Goal: Task Accomplishment & Management: Use online tool/utility

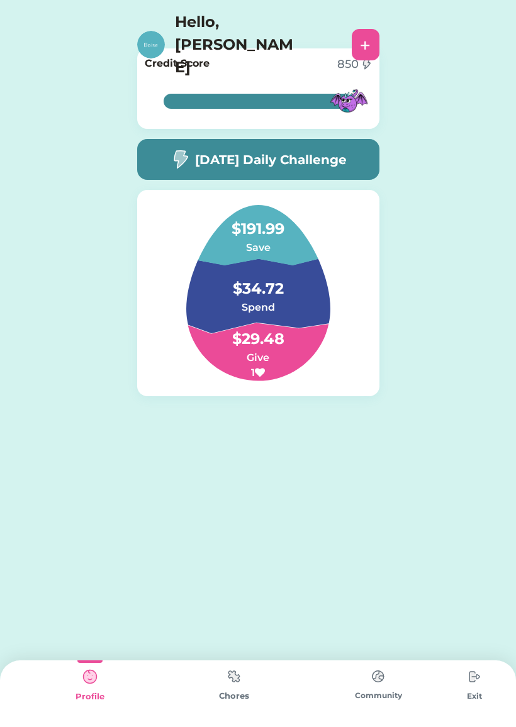
click at [228, 688] on img at bounding box center [234, 677] width 25 height 25
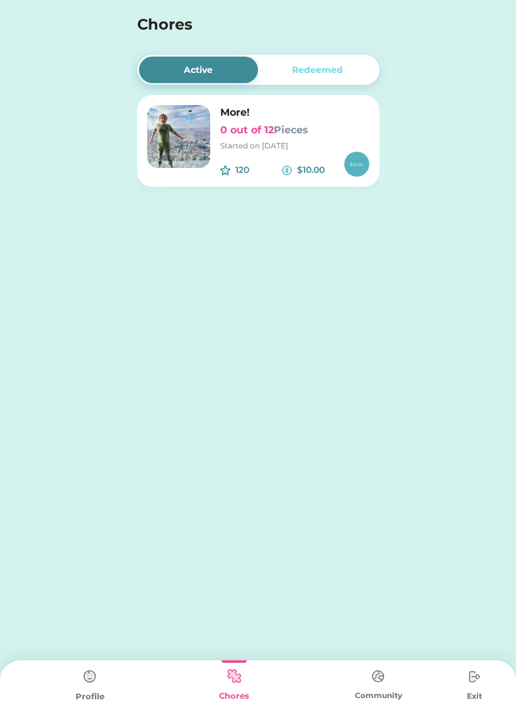
click at [209, 125] on img at bounding box center [178, 136] width 63 height 63
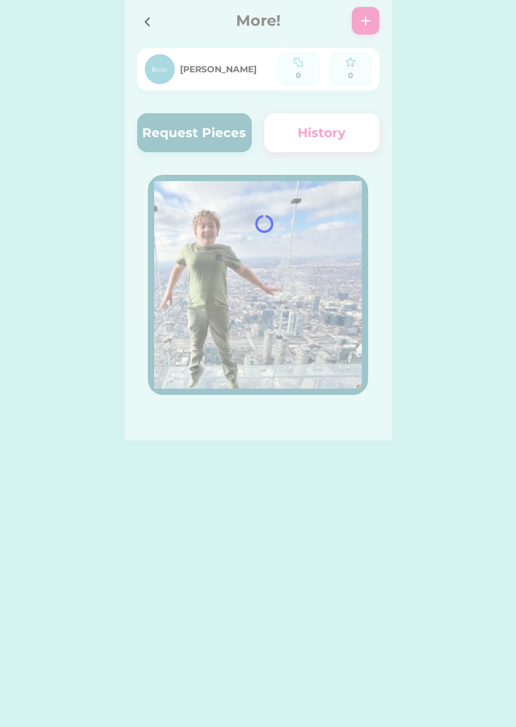
click at [177, 143] on div at bounding box center [258, 220] width 267 height 441
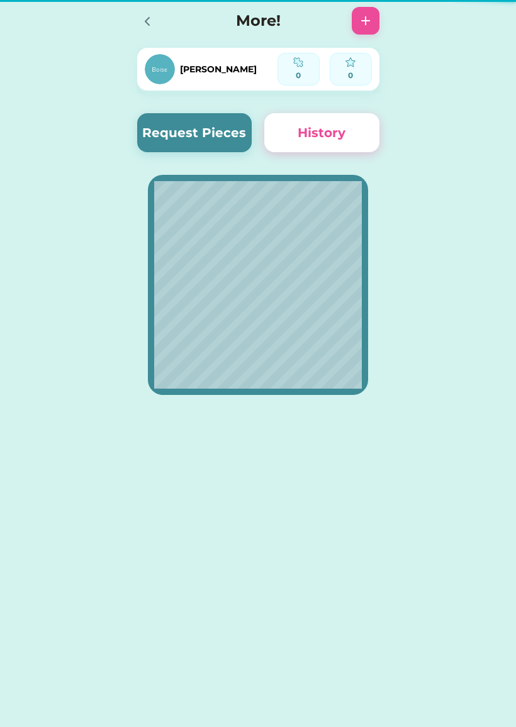
click at [160, 130] on button "Request Pieces" at bounding box center [194, 132] width 115 height 39
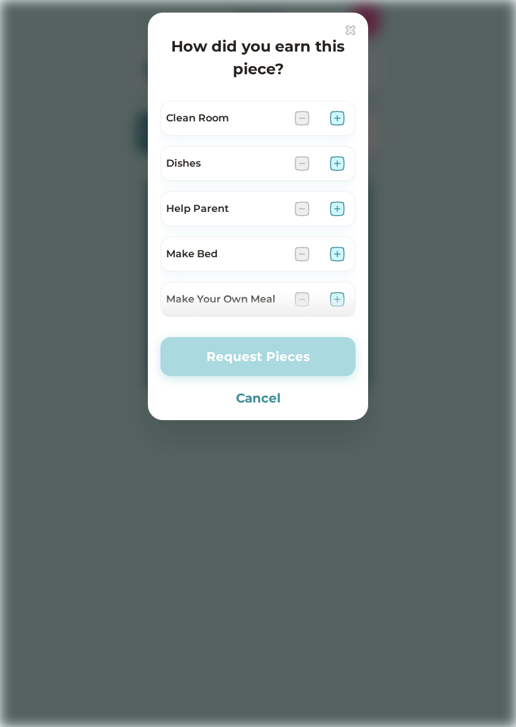
click at [337, 163] on img at bounding box center [337, 163] width 15 height 15
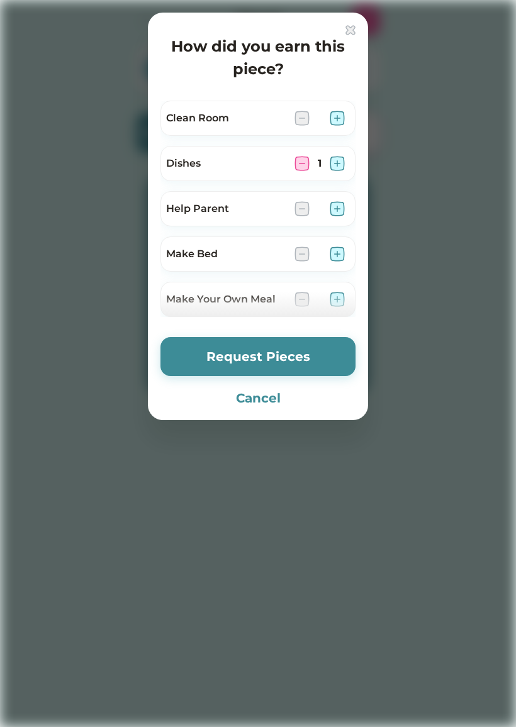
click at [230, 376] on button "Request Pieces" at bounding box center [257, 356] width 195 height 39
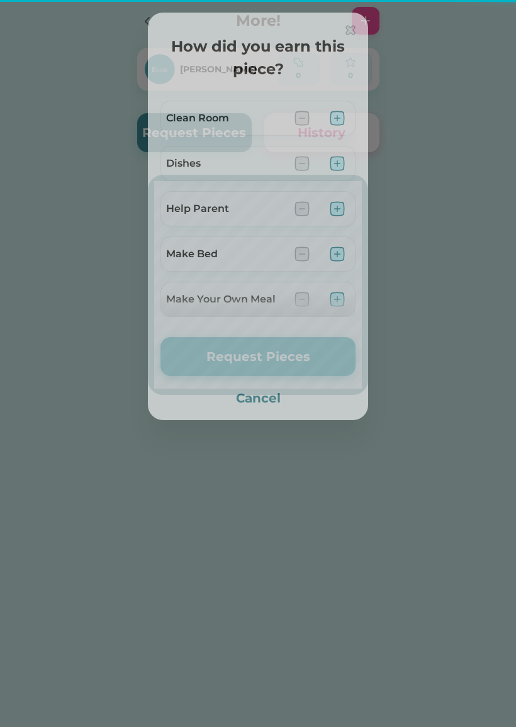
click at [228, 346] on button "Request Pieces" at bounding box center [257, 356] width 195 height 39
